Goal: Information Seeking & Learning: Find specific fact

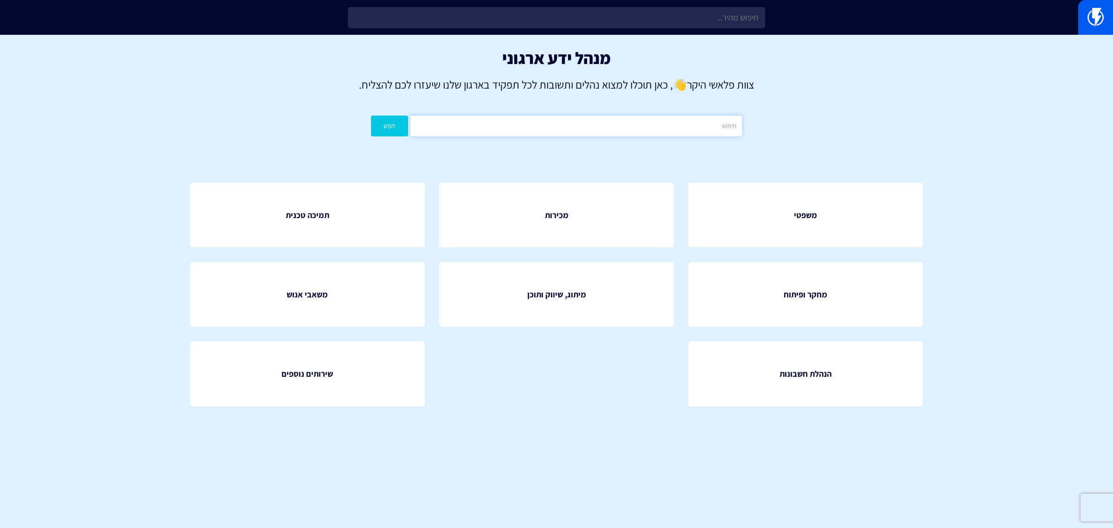
click at [537, 129] on input "text" at bounding box center [577, 126] width 332 height 21
type input "קידוד"
click at [371, 116] on button "חפש" at bounding box center [389, 126] width 37 height 21
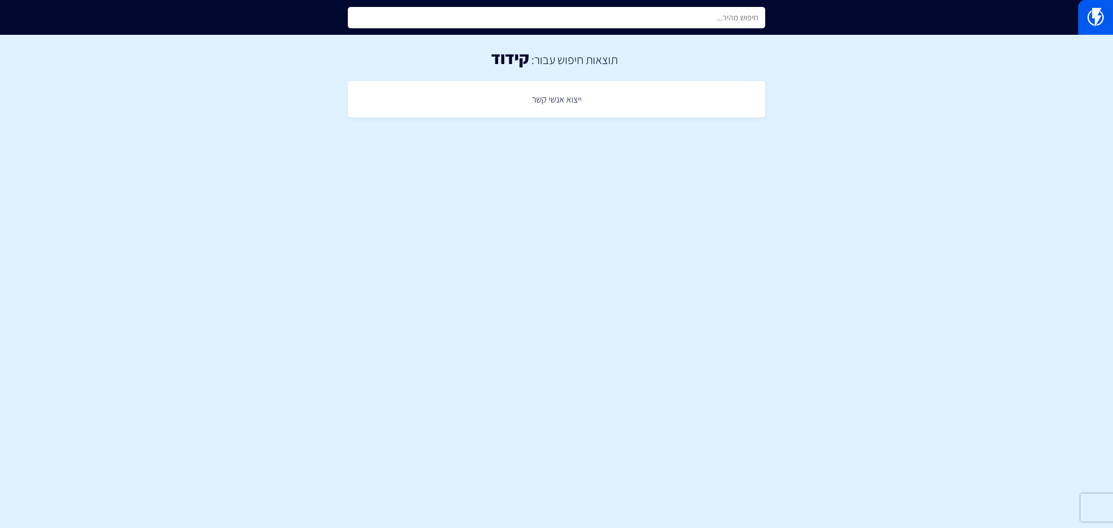
click at [717, 21] on input "text" at bounding box center [557, 17] width 418 height 21
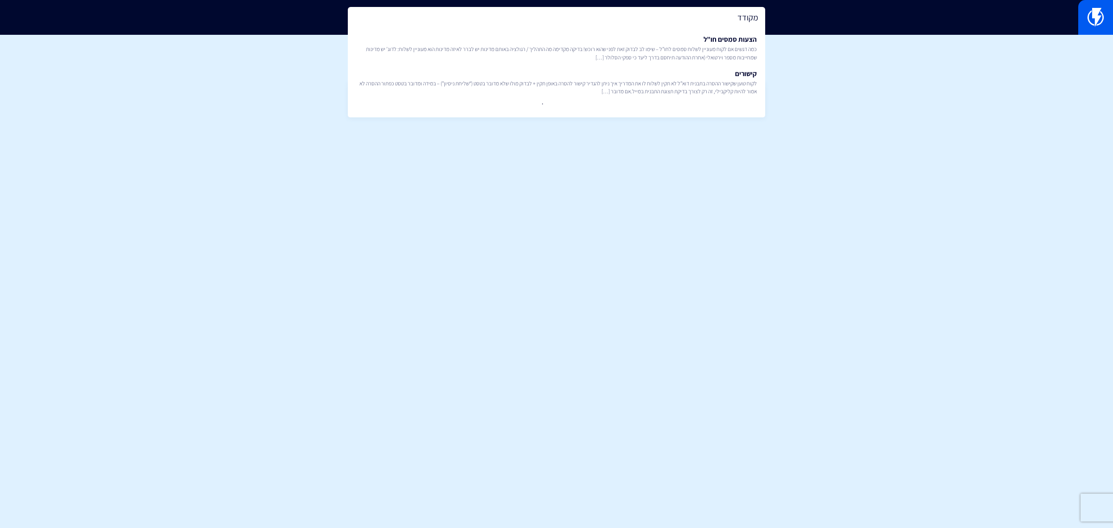
type input "מקודד"
click at [873, 110] on section "תוצאות חיפוש עבור: קידוד ייצוא אנשי קשר" at bounding box center [556, 88] width 1113 height 106
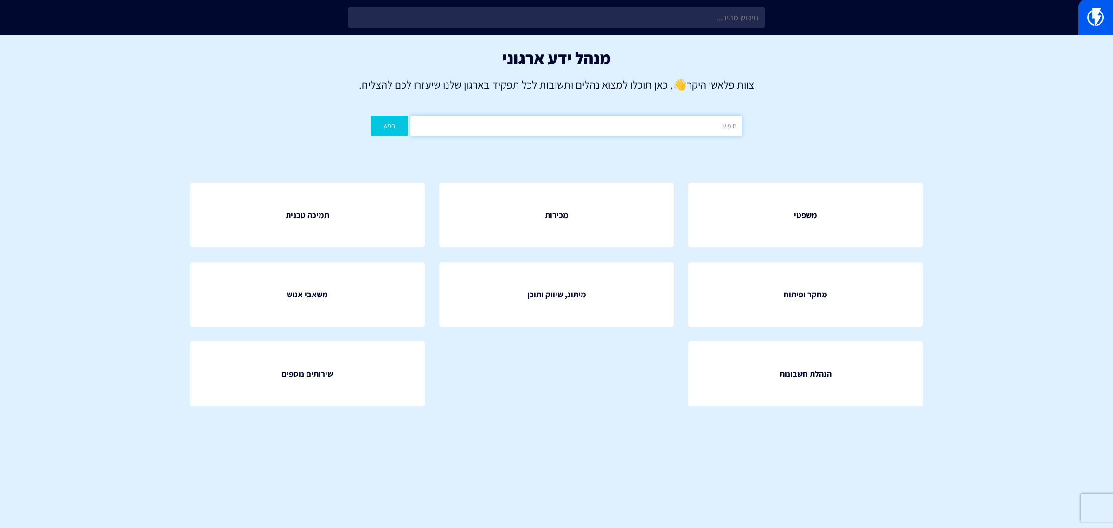
click at [661, 130] on input "text" at bounding box center [577, 126] width 332 height 21
type input "קידוד"
click at [371, 116] on button "חפש" at bounding box center [389, 126] width 37 height 21
click at [638, 126] on input "קידוד" at bounding box center [577, 126] width 332 height 21
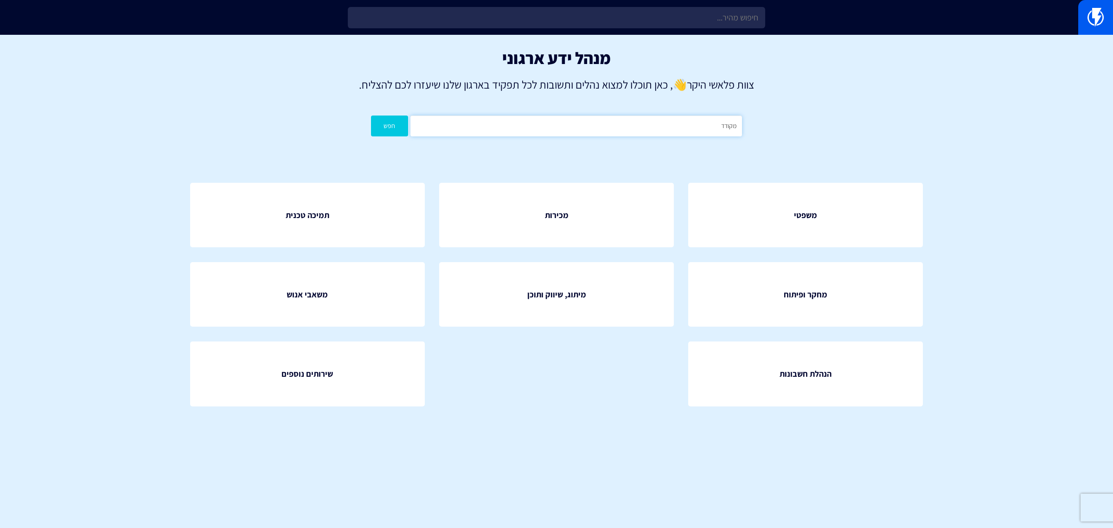
type input "מקודד"
click at [371, 116] on button "חפש" at bounding box center [389, 126] width 37 height 21
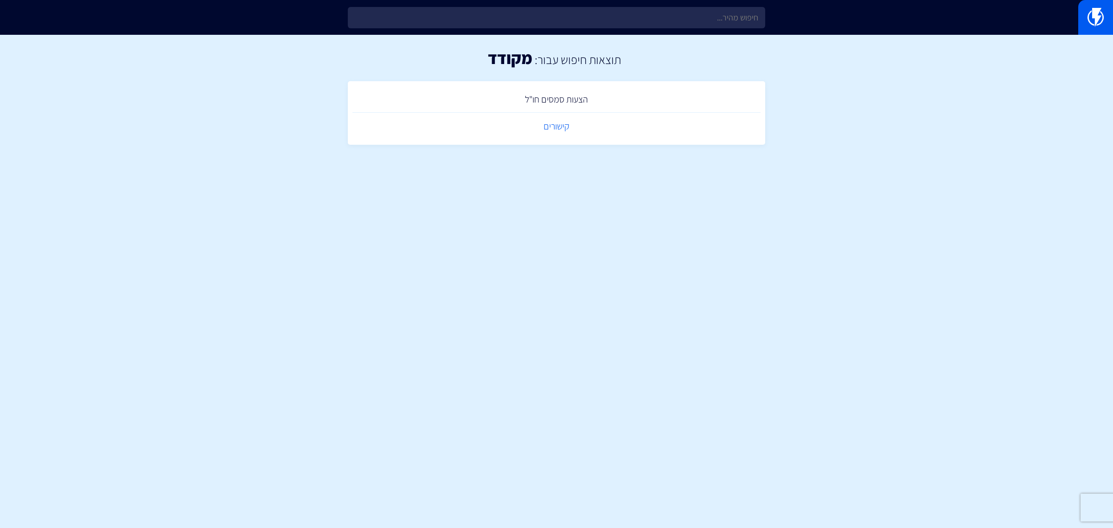
click at [553, 128] on link "קישורים" at bounding box center [557, 126] width 408 height 27
